Goal: Task Accomplishment & Management: Use online tool/utility

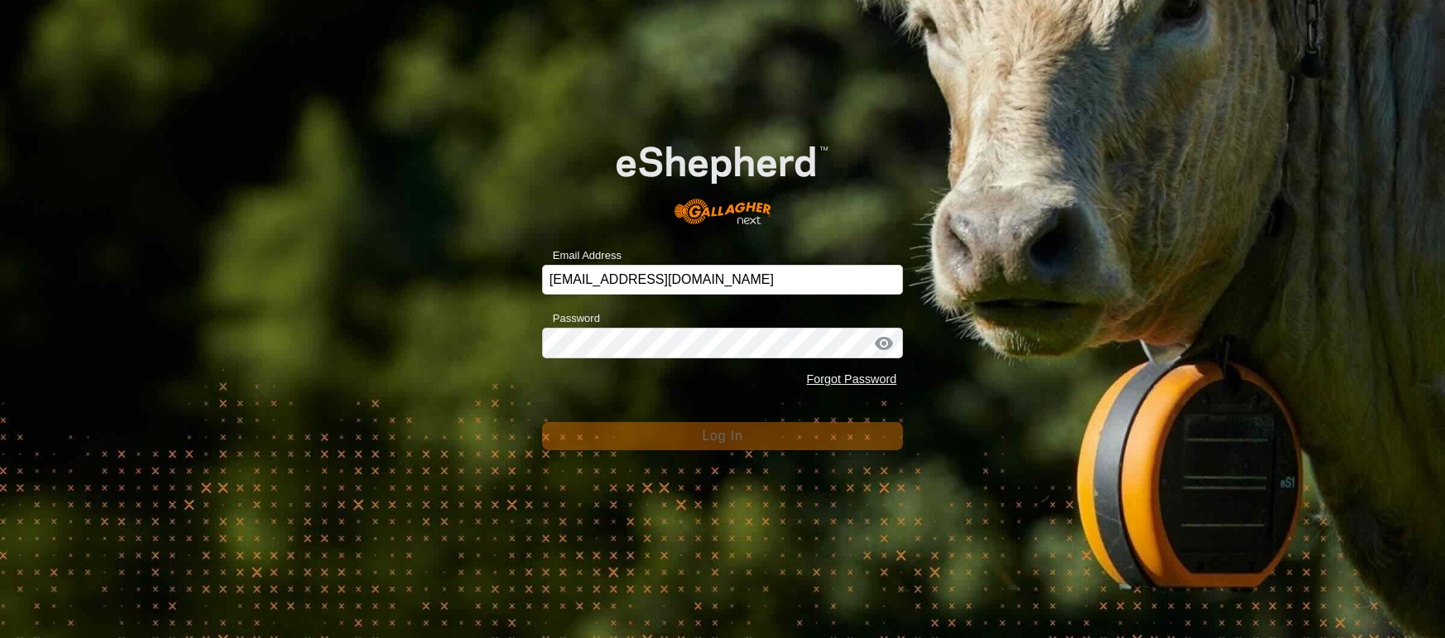
click at [414, 274] on div "Email Address [EMAIL_ADDRESS][DOMAIN_NAME] Password Forgot Password Log In" at bounding box center [722, 319] width 1445 height 638
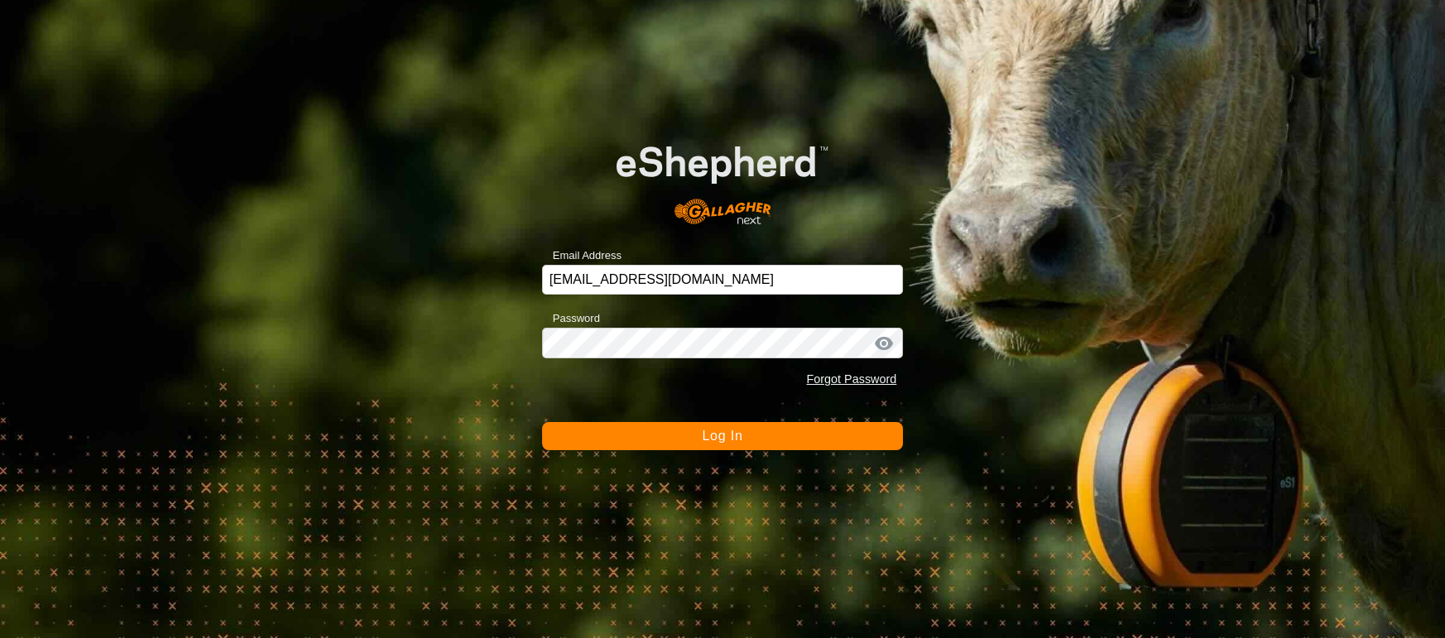
click at [735, 441] on span "Log In" at bounding box center [722, 436] width 41 height 14
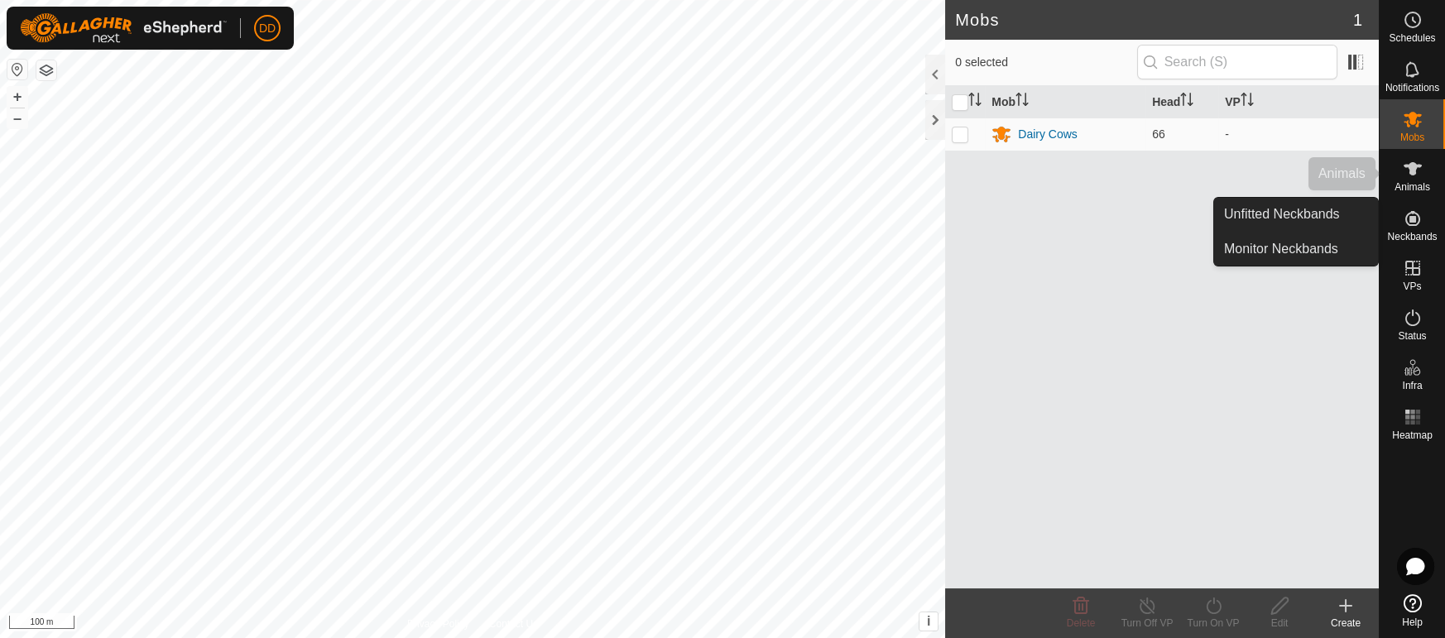
click at [1409, 184] on span "Animals" at bounding box center [1412, 187] width 36 height 10
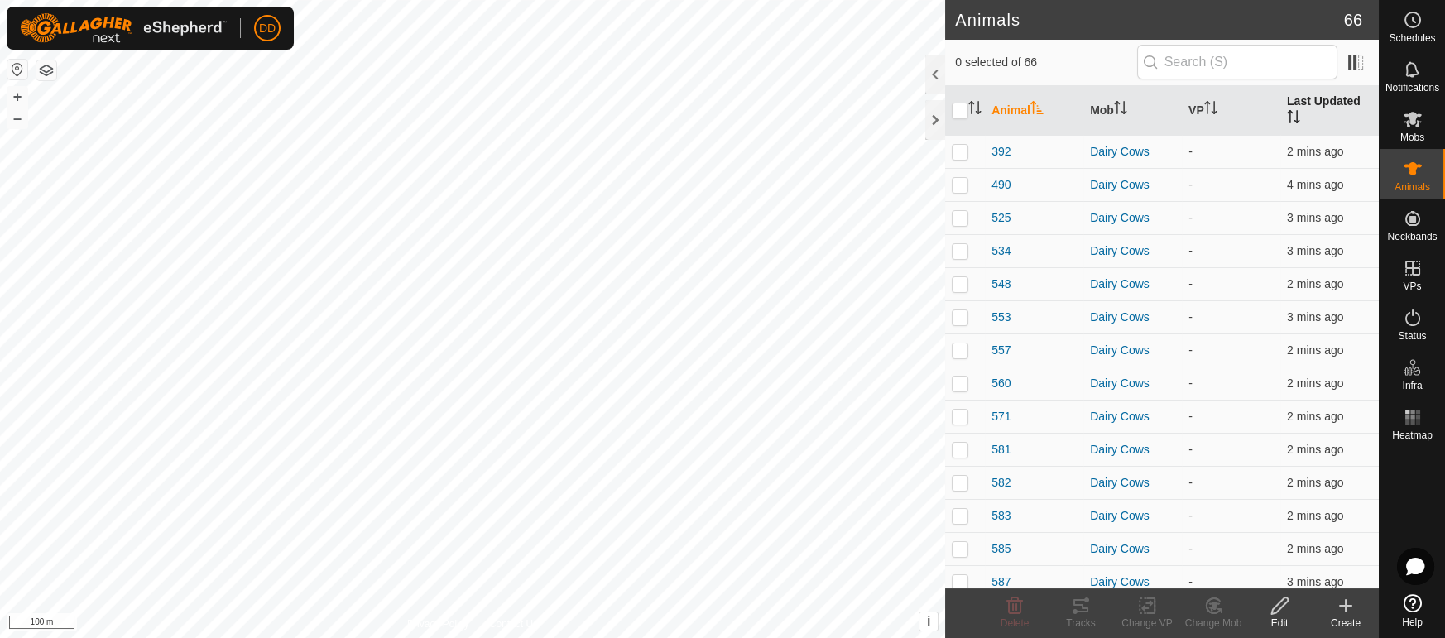
click at [1298, 110] on th "Last Updated" at bounding box center [1329, 111] width 98 height 50
click at [1404, 137] on span "Mobs" at bounding box center [1412, 137] width 24 height 10
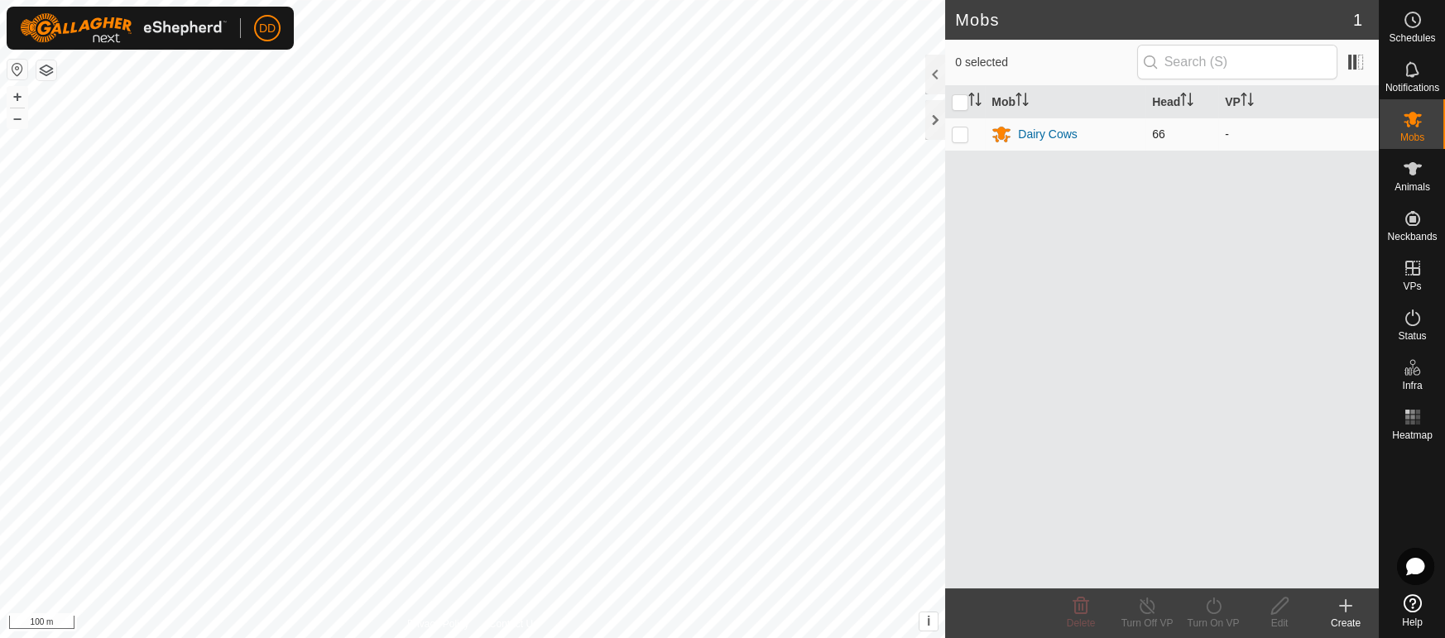
click at [958, 141] on td at bounding box center [965, 133] width 40 height 33
checkbox input "true"
drag, startPoint x: 1209, startPoint y: 627, endPoint x: 1214, endPoint y: 614, distance: 14.1
click at [1210, 626] on div "Turn On VP" at bounding box center [1213, 623] width 66 height 15
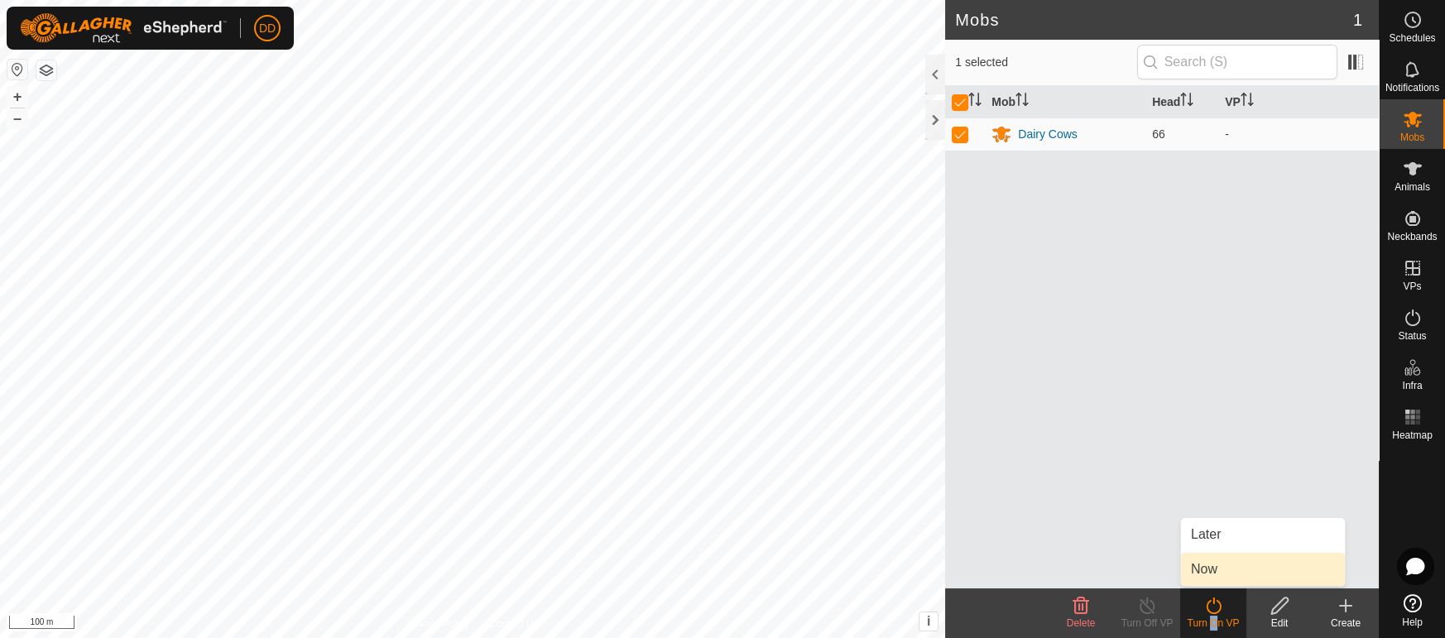
click at [1213, 575] on link "Now" at bounding box center [1263, 569] width 164 height 33
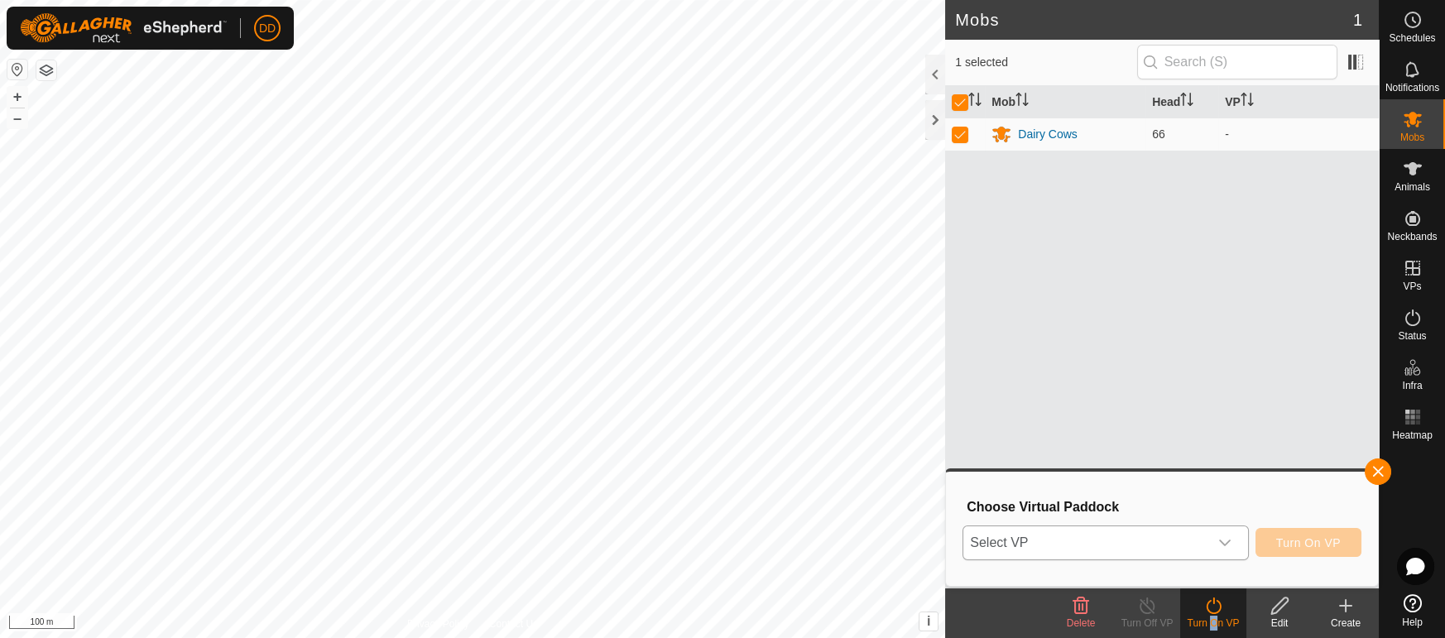
click at [1133, 549] on span "Select VP" at bounding box center [1085, 542] width 244 height 33
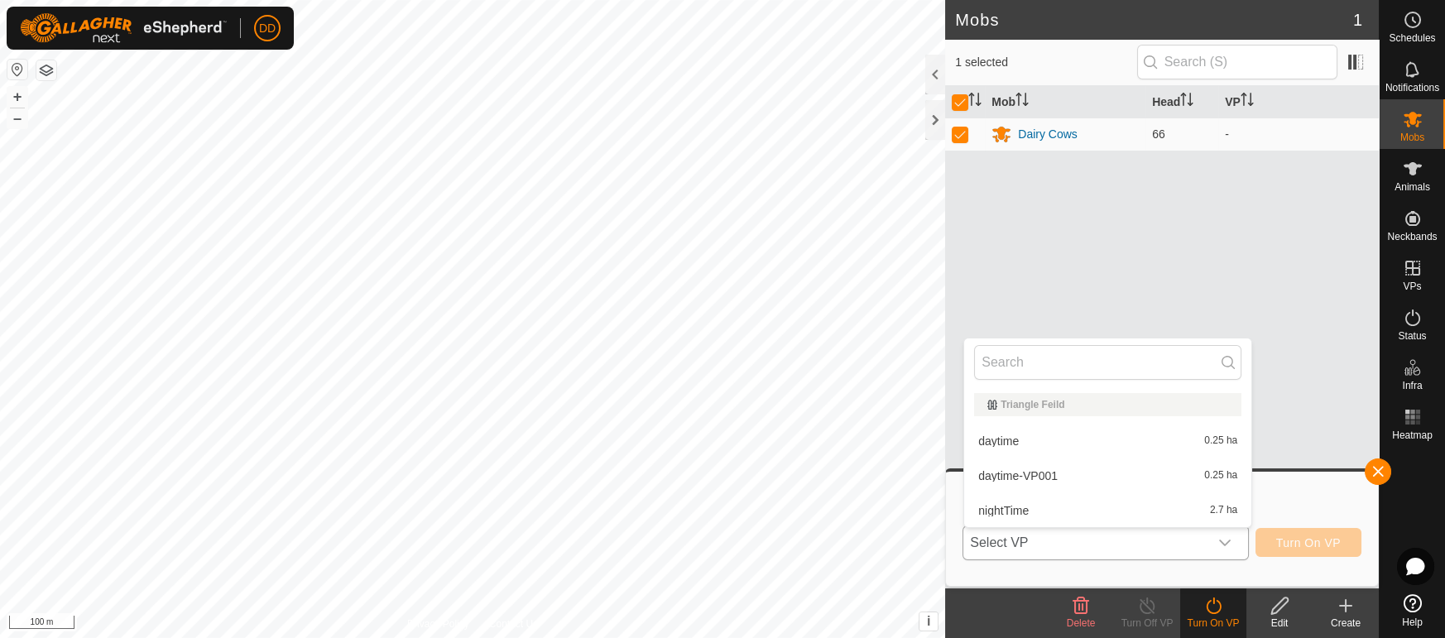
click at [1127, 515] on li "nightTime 2.7 ha" at bounding box center [1107, 510] width 287 height 33
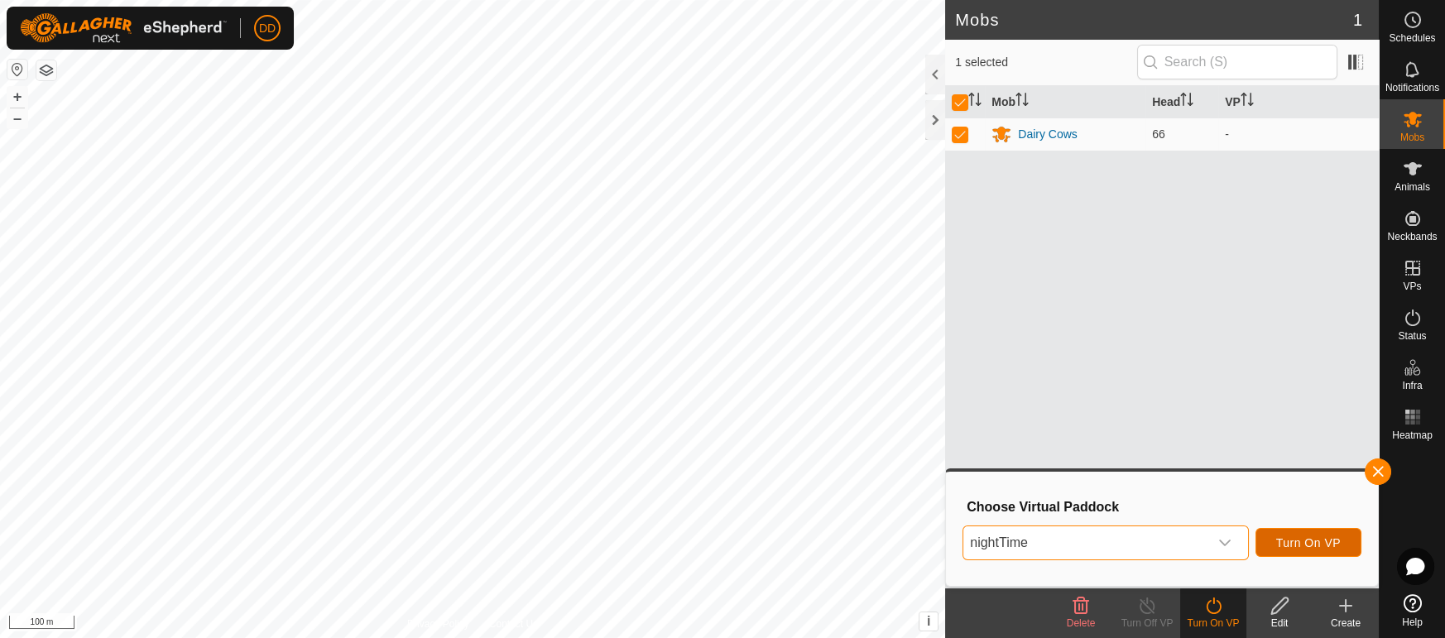
click at [1311, 549] on button "Turn On VP" at bounding box center [1308, 542] width 106 height 29
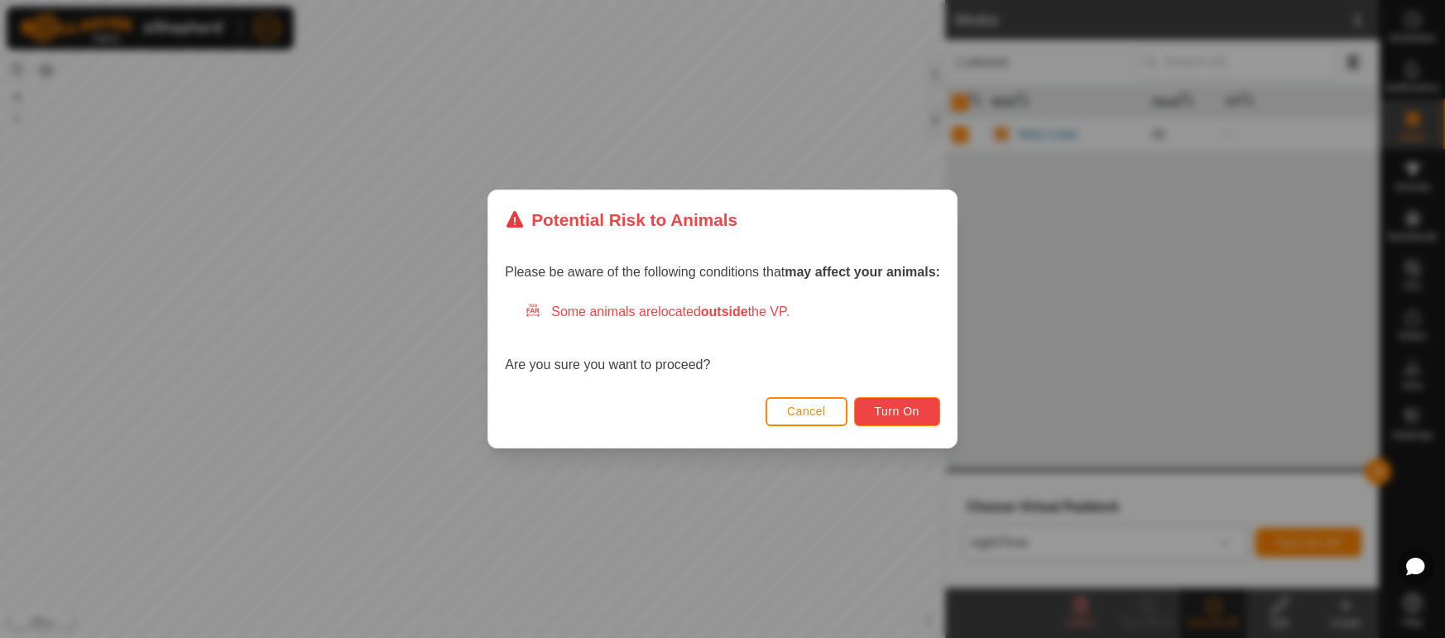
click at [892, 419] on button "Turn On" at bounding box center [897, 411] width 86 height 29
